Goal: Book appointment/travel/reservation

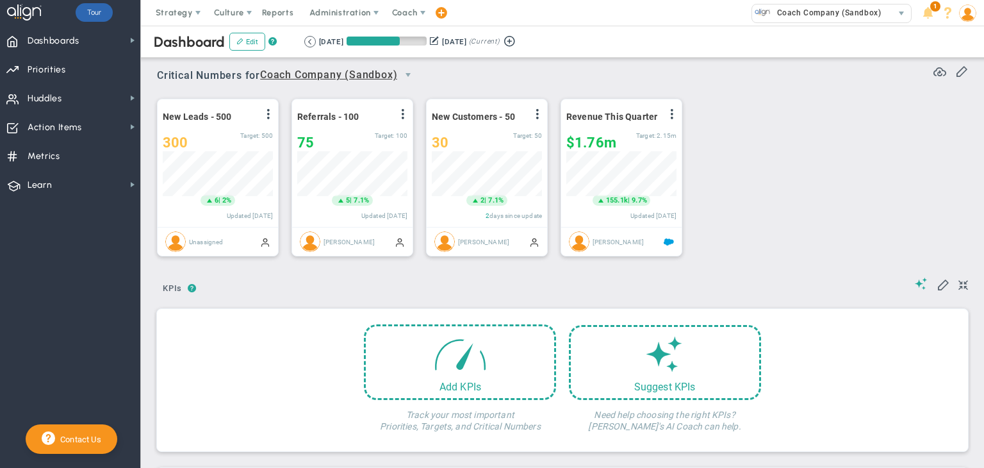
scroll to position [44, 110]
click at [397, 10] on span "Coach" at bounding box center [405, 13] width 26 height 10
click at [399, 34] on span "Schedule Meeting" at bounding box center [428, 39] width 90 height 26
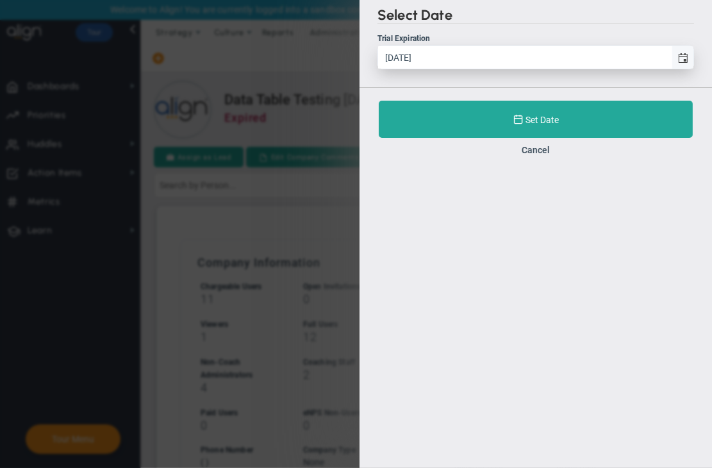
click at [680, 60] on span "select" at bounding box center [683, 58] width 10 height 10
click at [671, 60] on input "9/18/2025" at bounding box center [524, 57] width 293 height 22
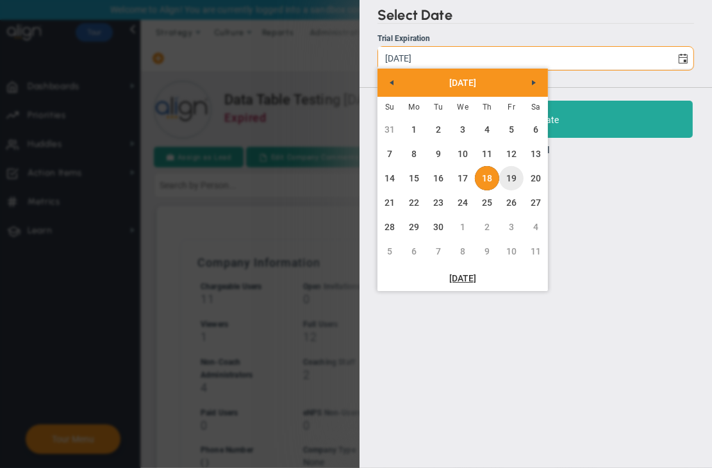
click at [502, 177] on link "19" at bounding box center [511, 178] width 24 height 24
type input "9/19/2025"
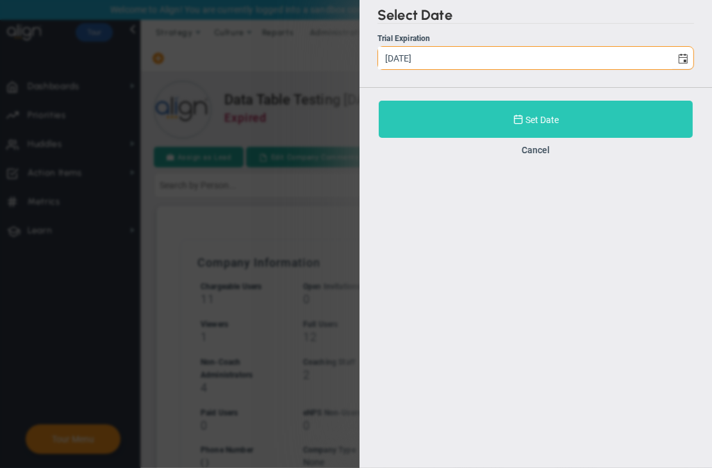
click at [531, 126] on button "Set Date" at bounding box center [536, 119] width 314 height 37
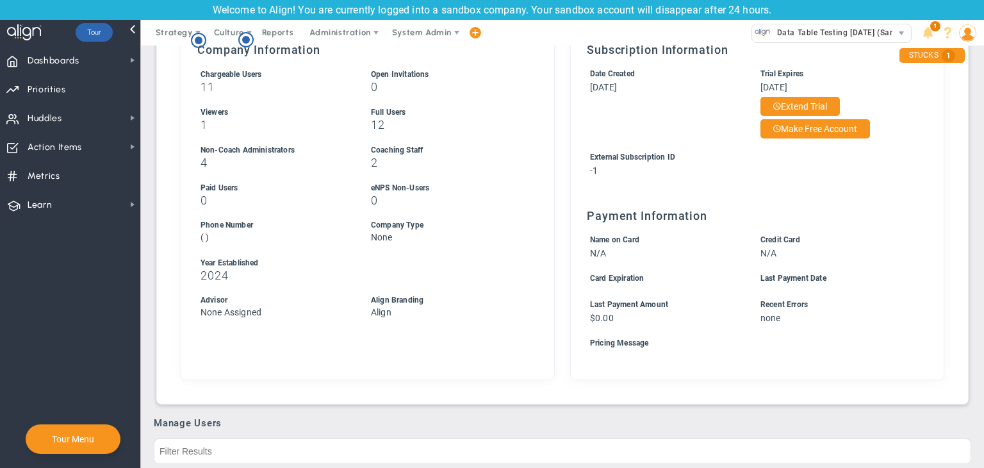
scroll to position [192, 0]
